Goal: Communication & Community: Ask a question

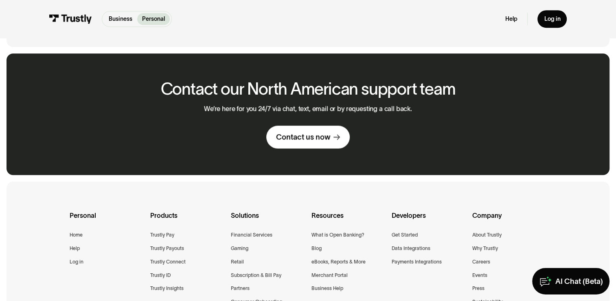
scroll to position [517, 0]
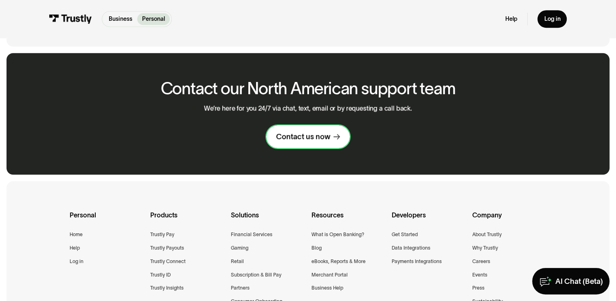
click at [296, 140] on div "Contact us now" at bounding box center [303, 137] width 54 height 10
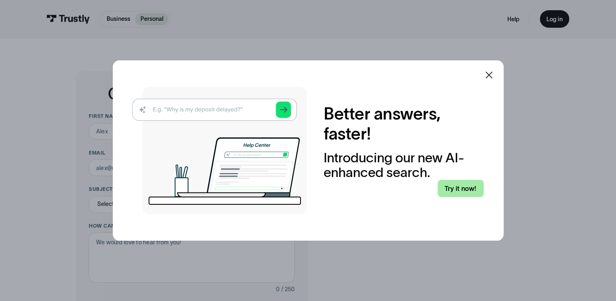
click at [456, 187] on link "Try it now!" at bounding box center [461, 189] width 46 height 18
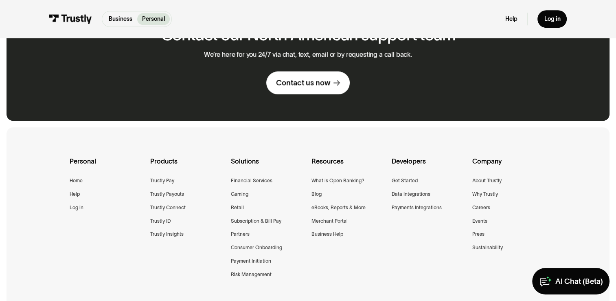
scroll to position [571, 0]
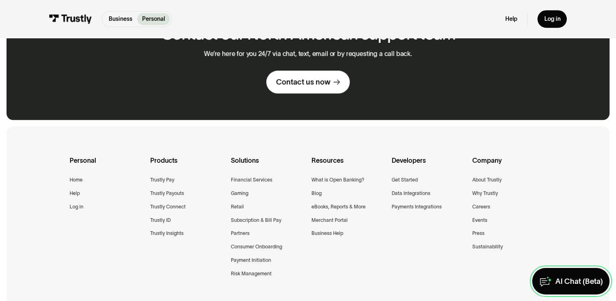
click at [562, 288] on link "AI Chat (Beta)" at bounding box center [571, 281] width 77 height 26
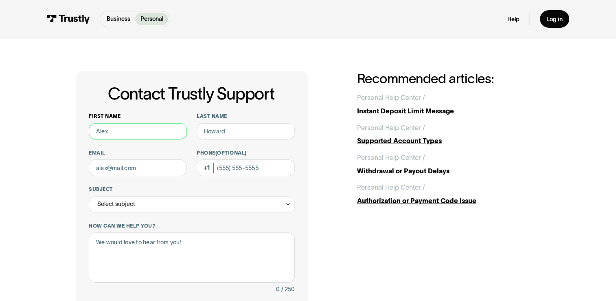
click at [125, 132] on input "First name" at bounding box center [138, 131] width 98 height 17
type input "[PERSON_NAME]"
type input "Bel"
type input "bell33313@gmail.com"
type input "(705) 710-1017"
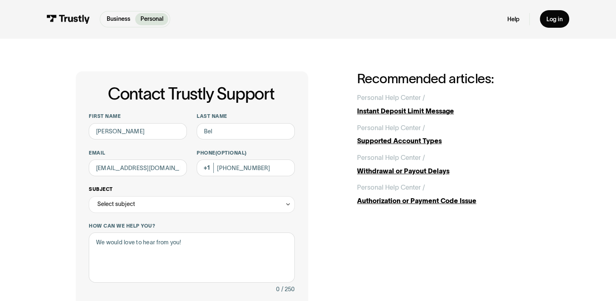
click at [130, 202] on div "Select subject" at bounding box center [116, 204] width 38 height 10
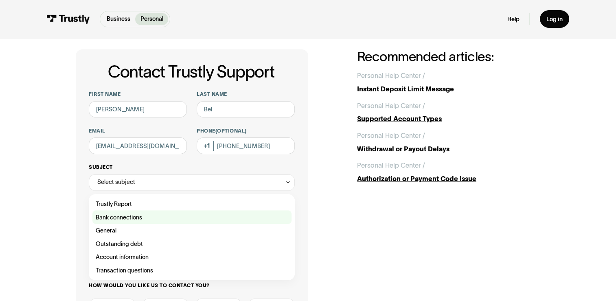
scroll to position [22, 0]
click at [134, 218] on div "Contact Trustly Support" at bounding box center [191, 216] width 199 height 13
type input "**********"
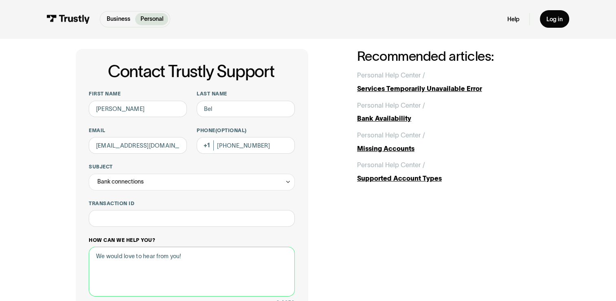
click at [146, 270] on textarea "How can we help you?" at bounding box center [192, 272] width 206 height 50
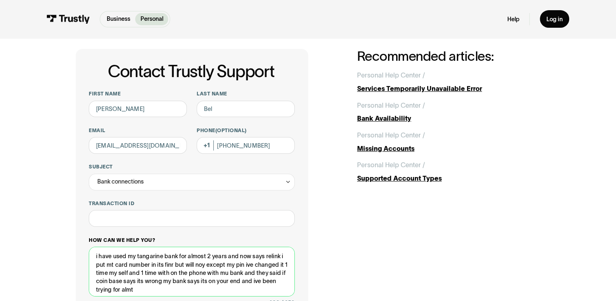
scroll to position [2, 0]
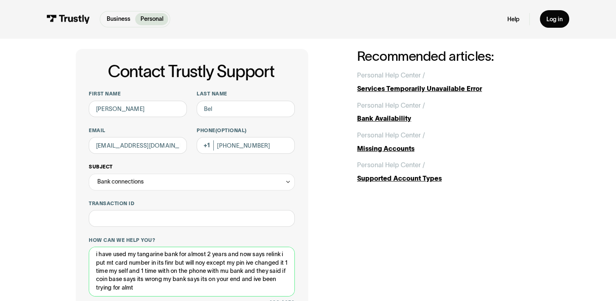
type textarea "i have used my tangarine bank for almost 2 years and now says relink i put mt c…"
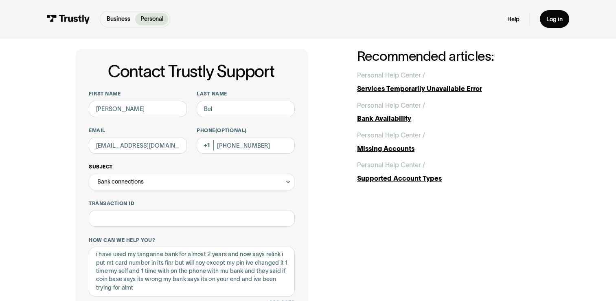
click at [288, 183] on icon "Contact Trustly Support" at bounding box center [288, 181] width 6 height 7
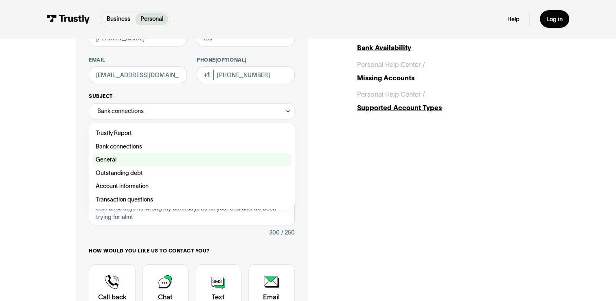
scroll to position [94, 0]
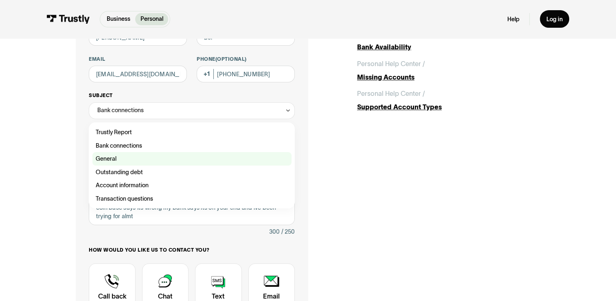
click at [272, 203] on div "Contact Trustly Support" at bounding box center [191, 198] width 199 height 13
type input "**********"
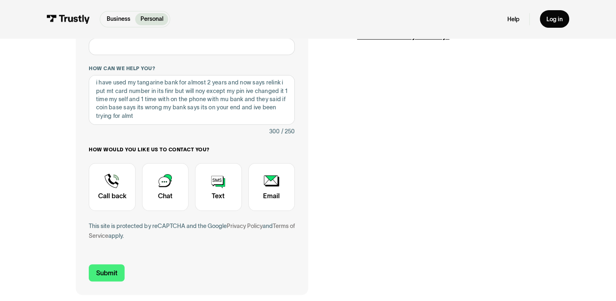
scroll to position [200, 0]
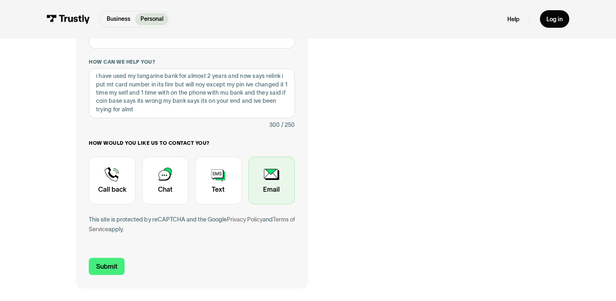
click at [277, 173] on div "Contact Trustly Support" at bounding box center [272, 180] width 46 height 48
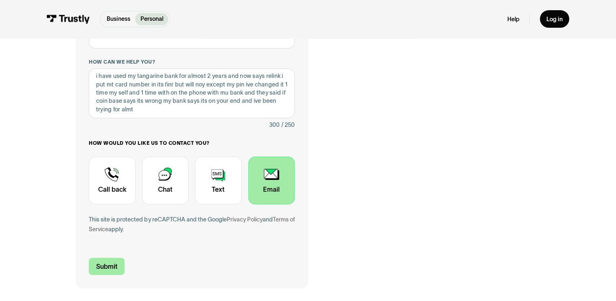
click at [107, 266] on input "Submit" at bounding box center [107, 267] width 36 height 18
type input "+17057101017"
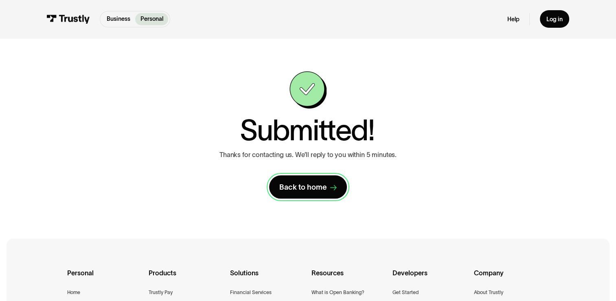
click at [326, 180] on link "Back to home" at bounding box center [307, 186] width 77 height 23
